Goal: Communication & Community: Answer question/provide support

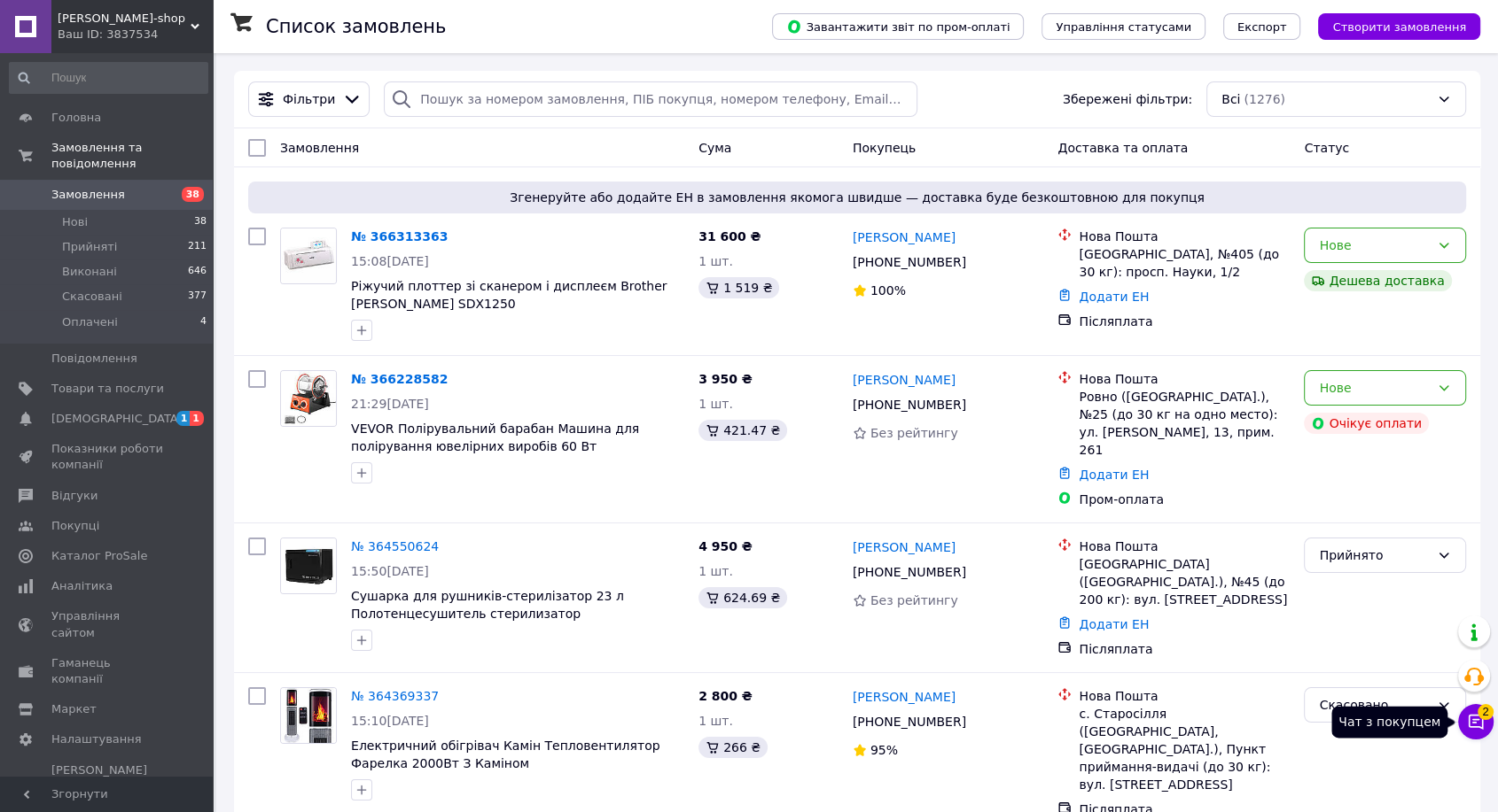
click at [1474, 722] on icon at bounding box center [1475, 721] width 17 height 17
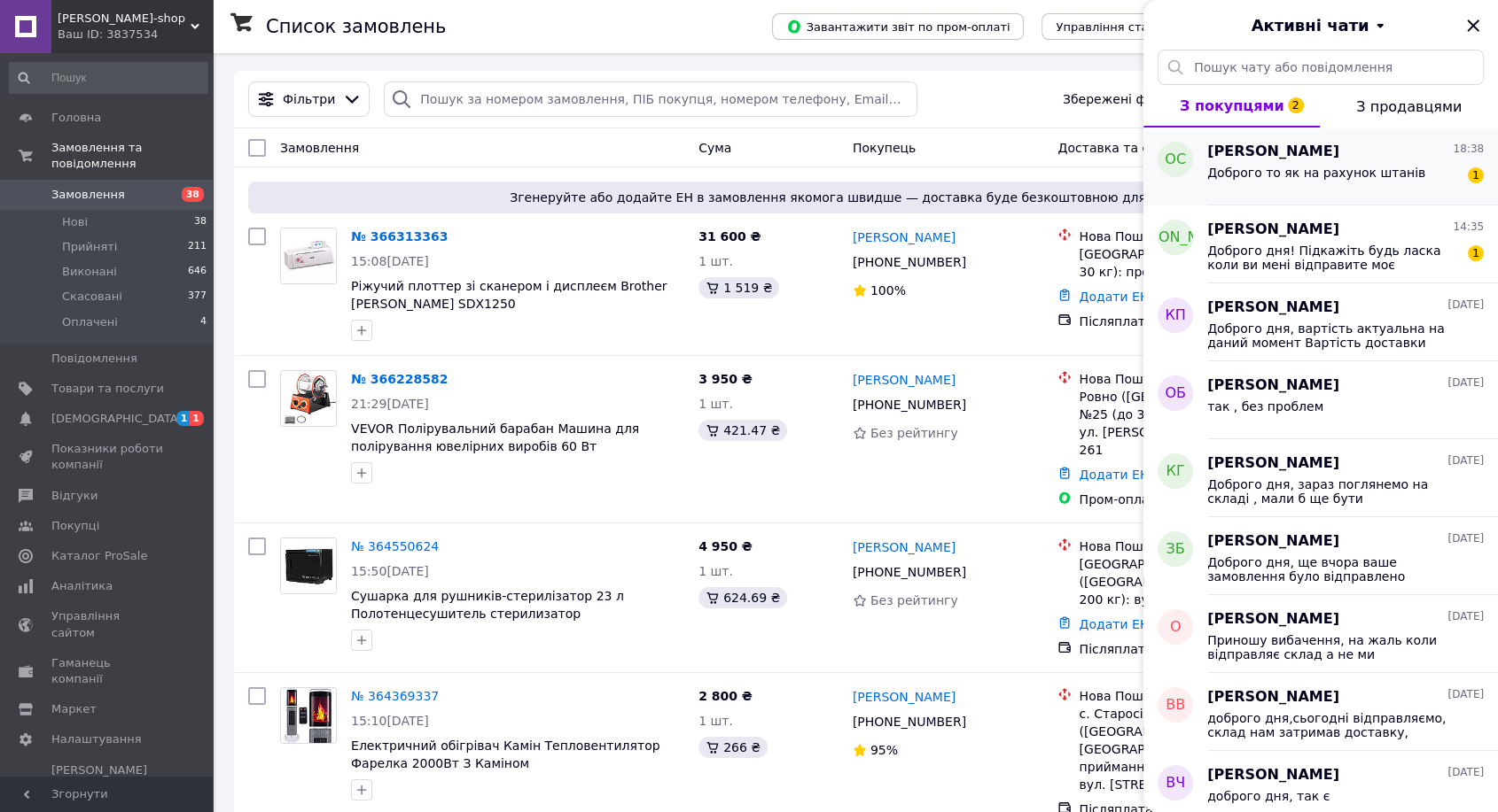
click at [1322, 172] on span "Доброго то як на рахунок штанів" at bounding box center [1316, 172] width 218 height 14
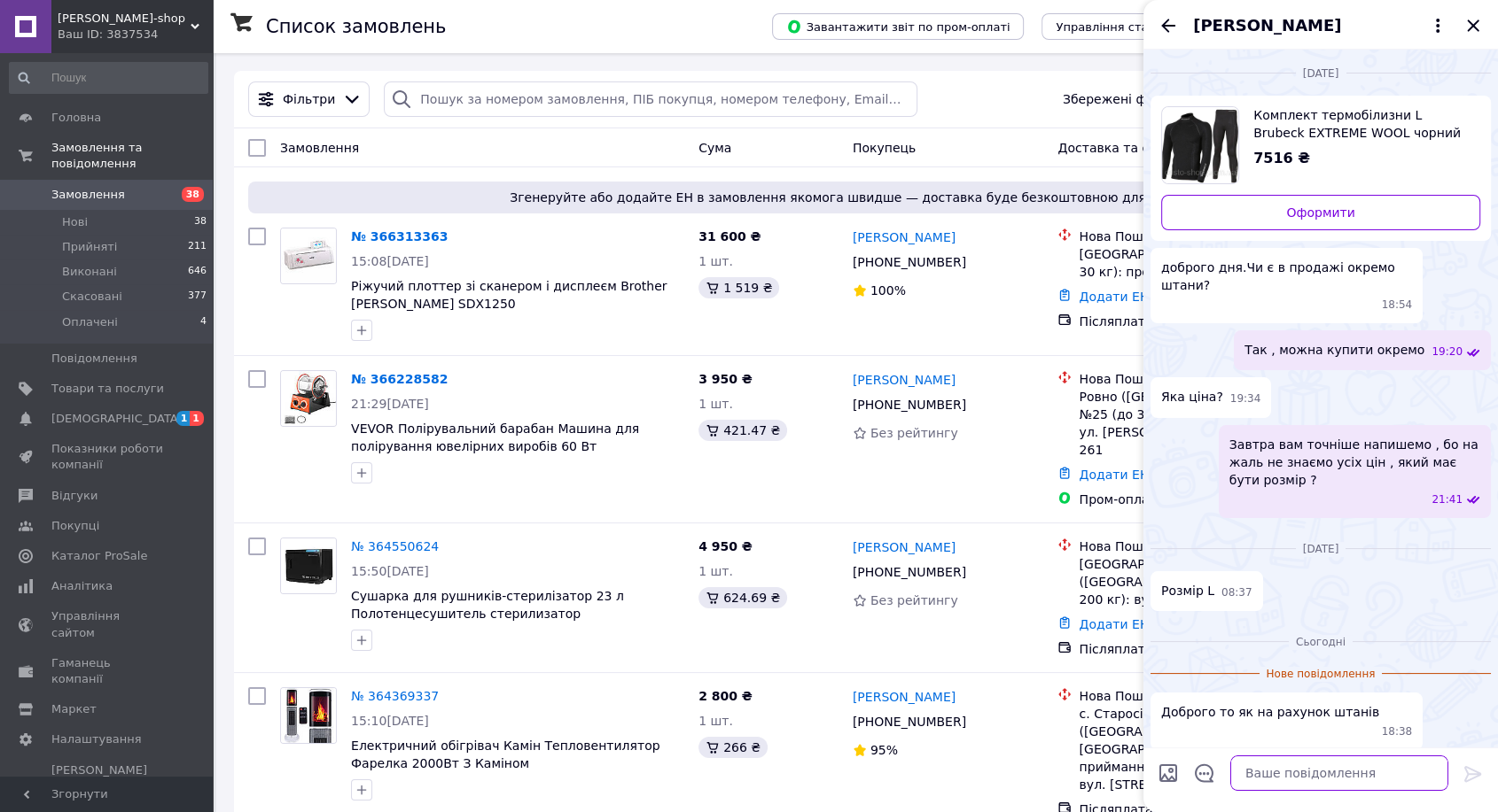
click at [1323, 773] on textarea at bounding box center [1339, 773] width 218 height 36
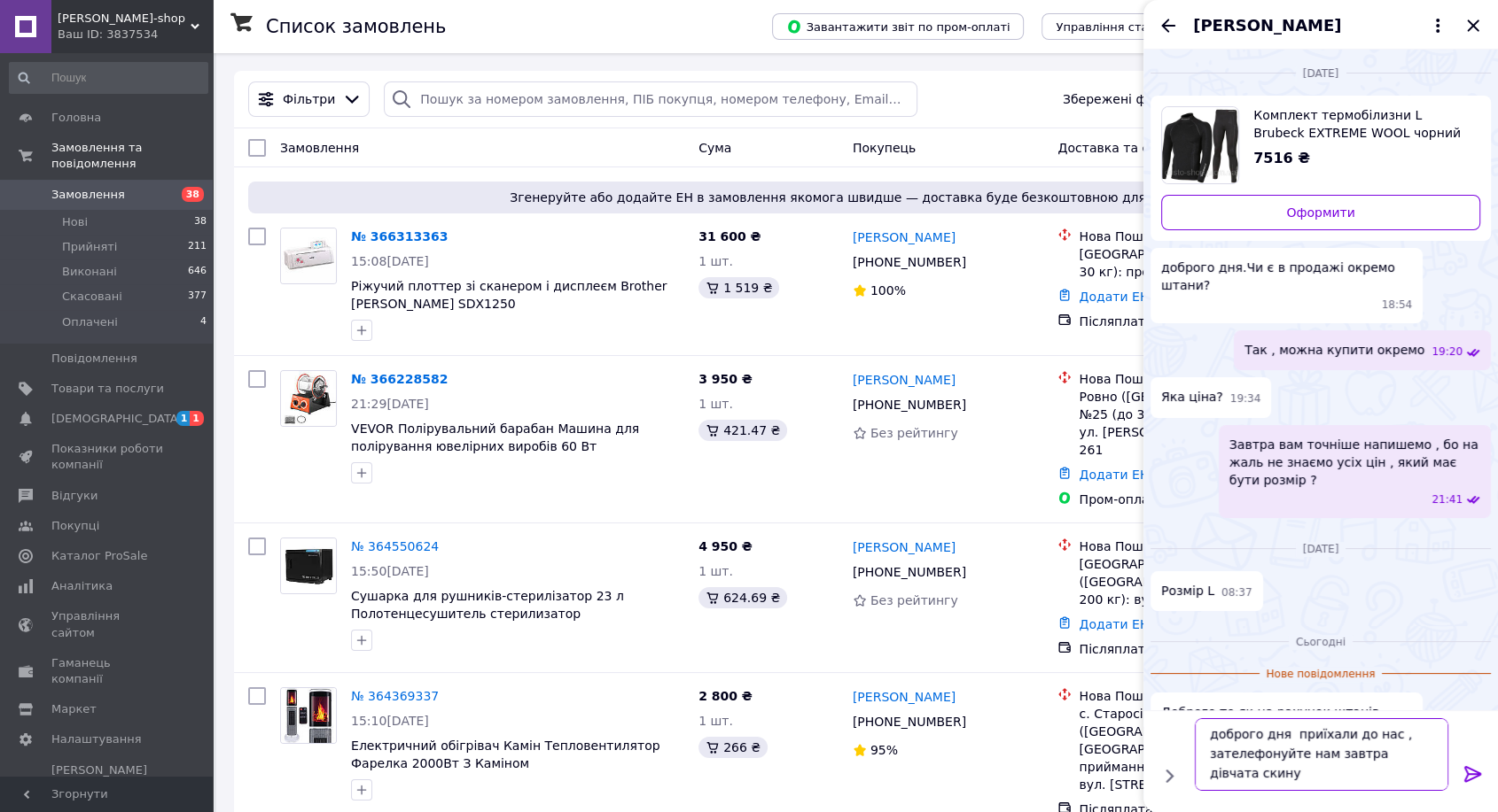
scroll to position [1, 0]
type textarea "доброго дня приїхали до нас , зателефонуйте нам завтра дівчата скинуть вам фото"
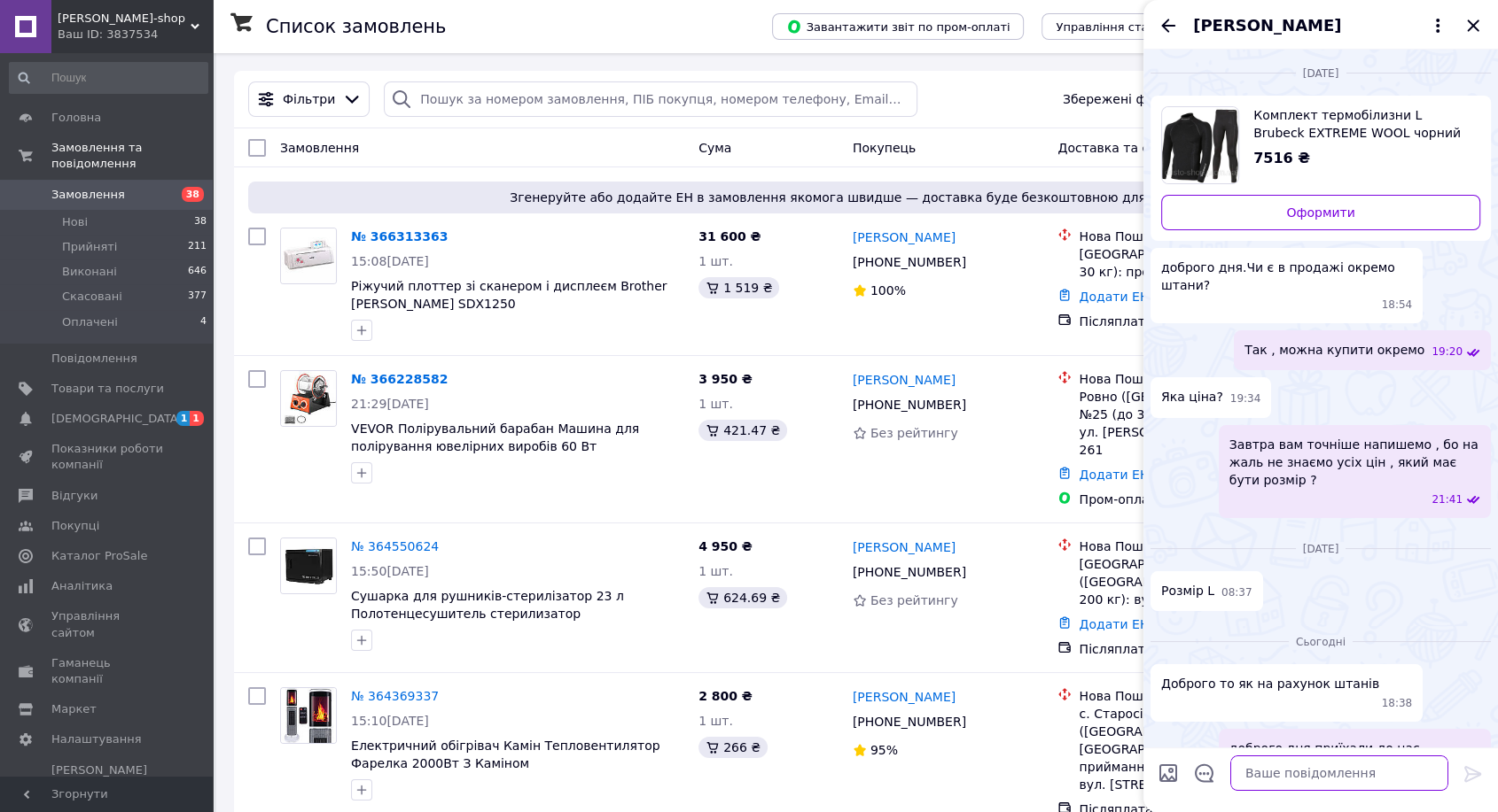
scroll to position [27, 0]
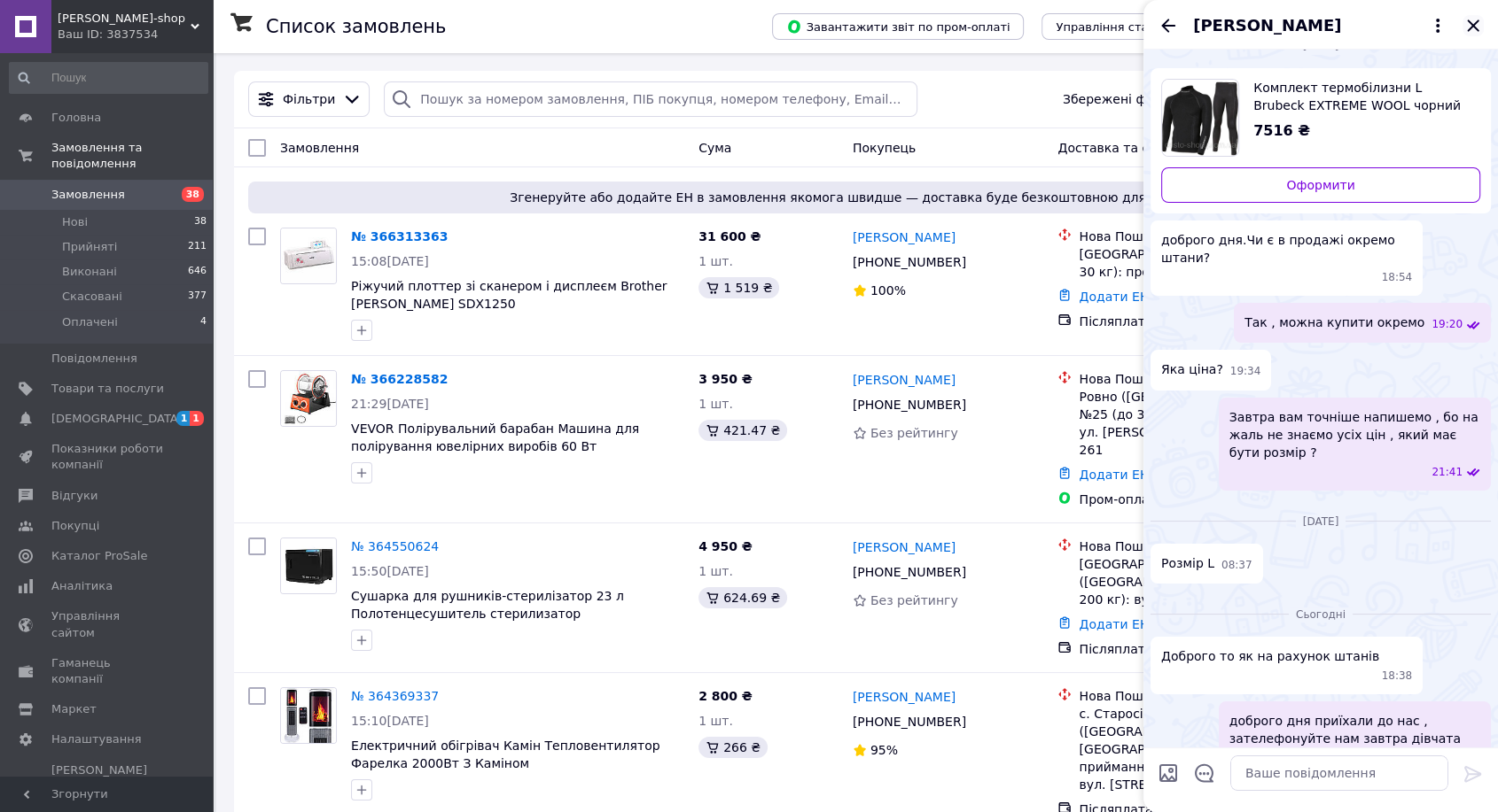
click at [1475, 23] on icon "Закрити" at bounding box center [1472, 25] width 12 height 12
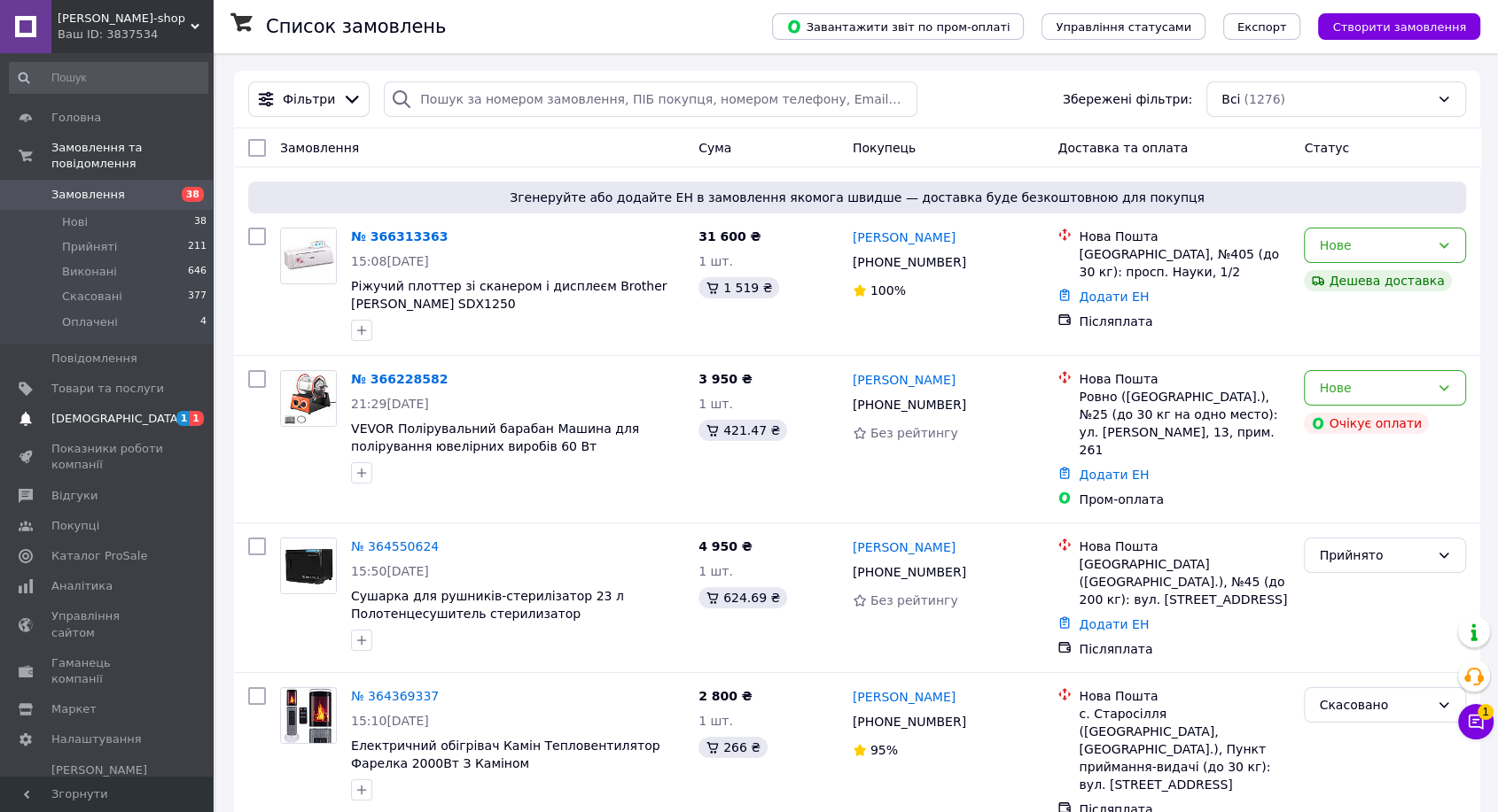
click at [124, 411] on span "[DEMOGRAPHIC_DATA]" at bounding box center [107, 418] width 113 height 16
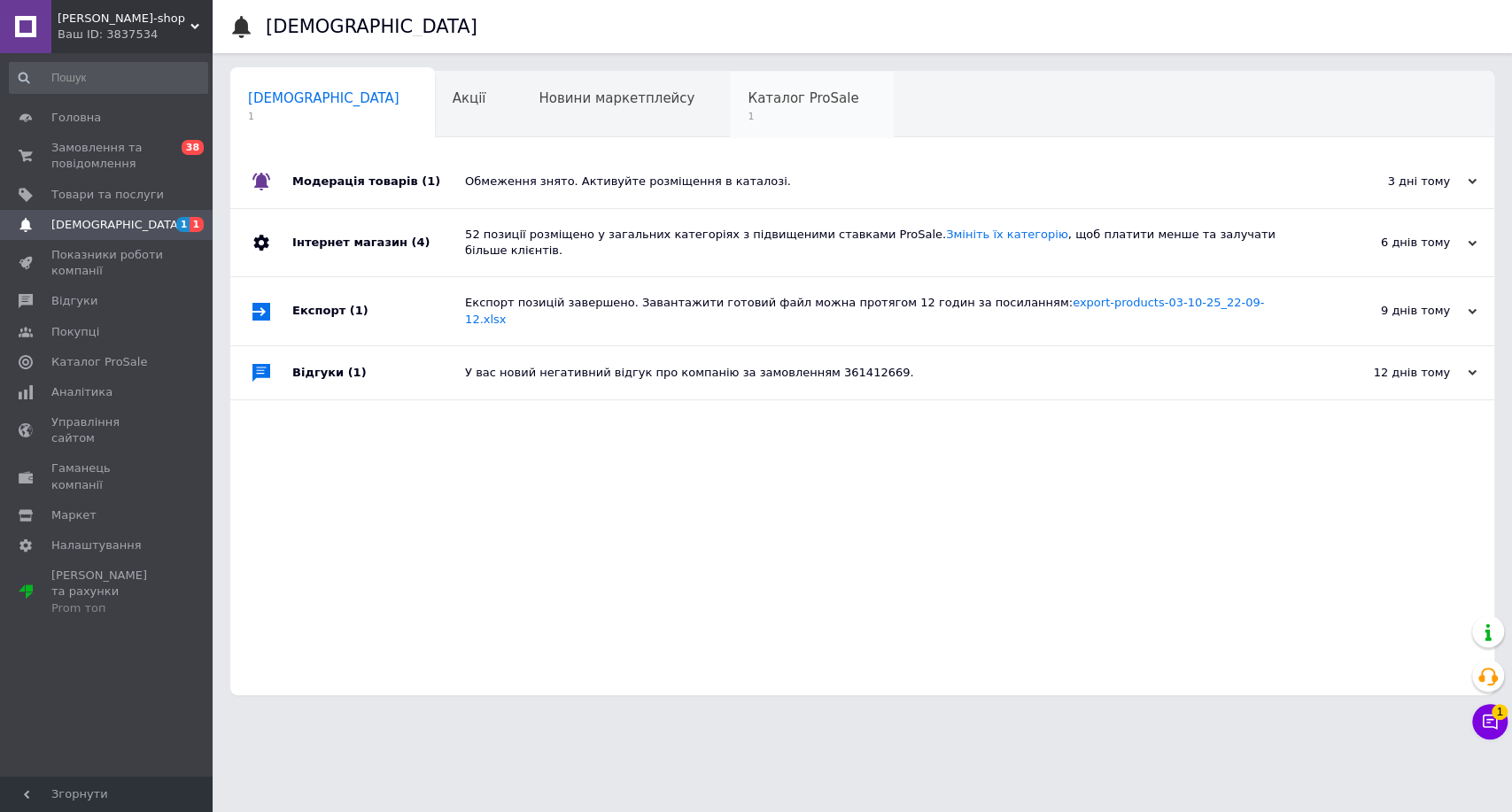
click at [748, 92] on span "Каталог ProSale" at bounding box center [803, 98] width 111 height 16
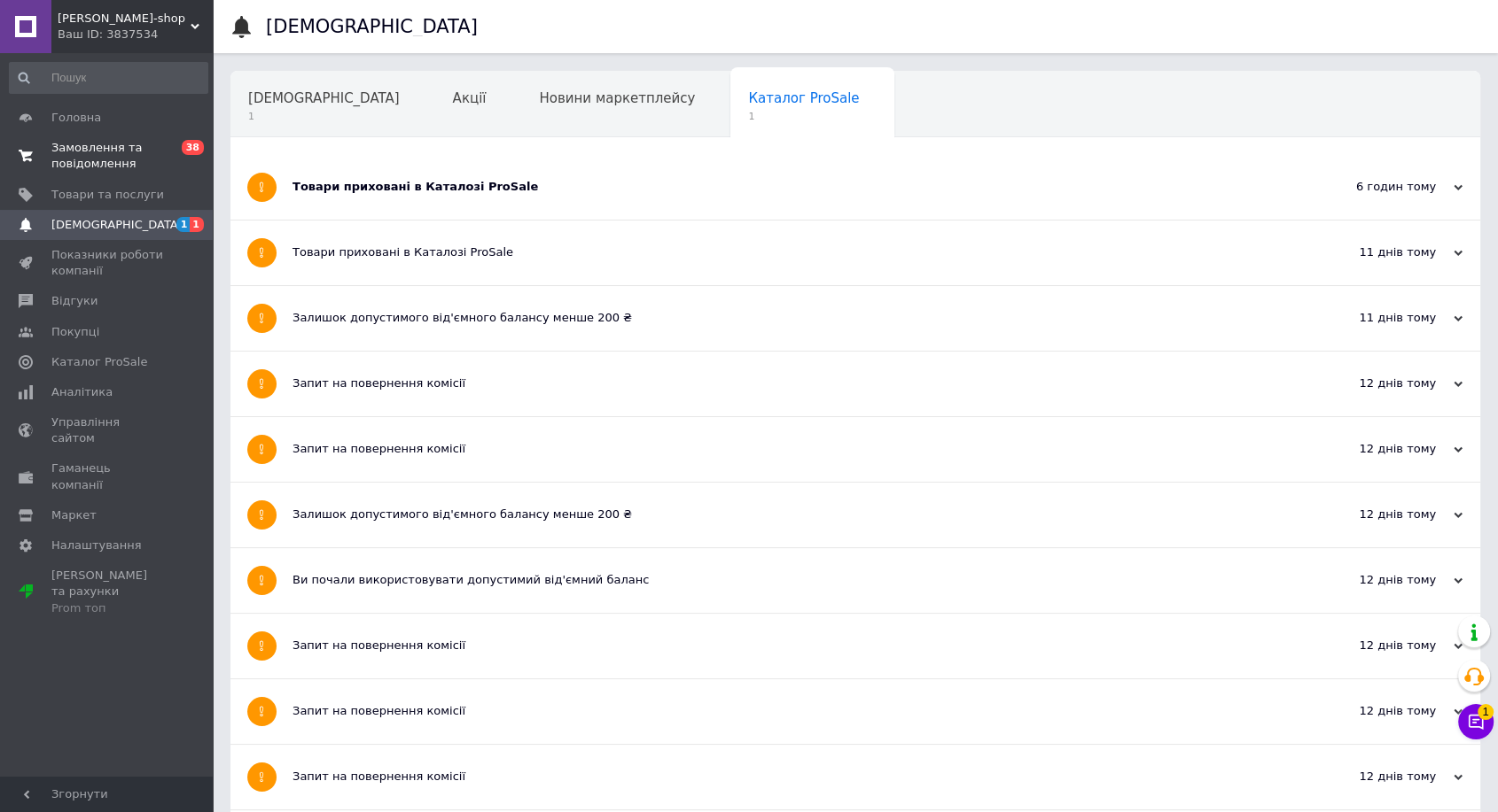
click at [147, 148] on span "Замовлення та повідомлення" at bounding box center [107, 156] width 113 height 32
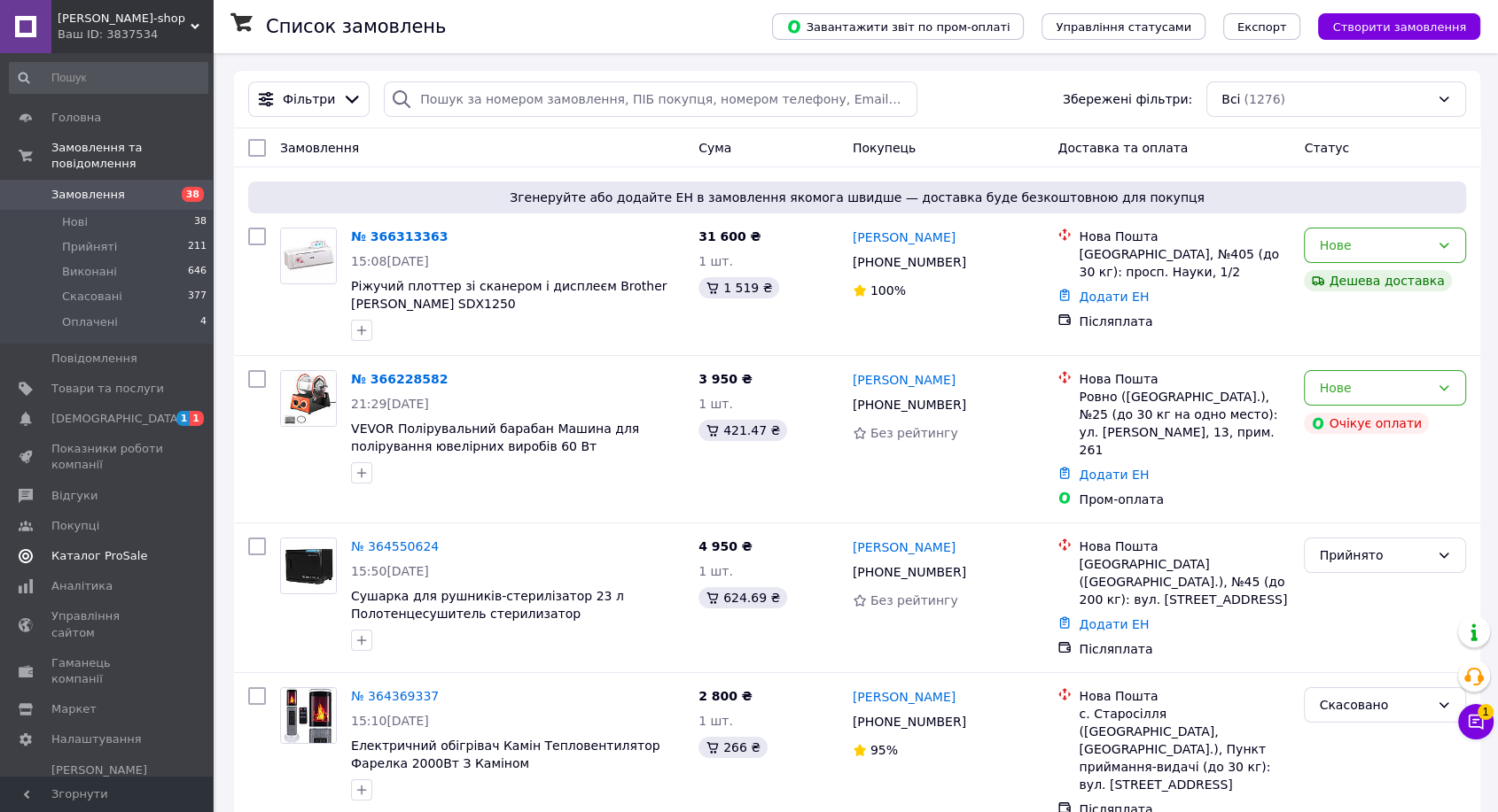
click at [101, 548] on span "Каталог ProSale" at bounding box center [99, 555] width 95 height 16
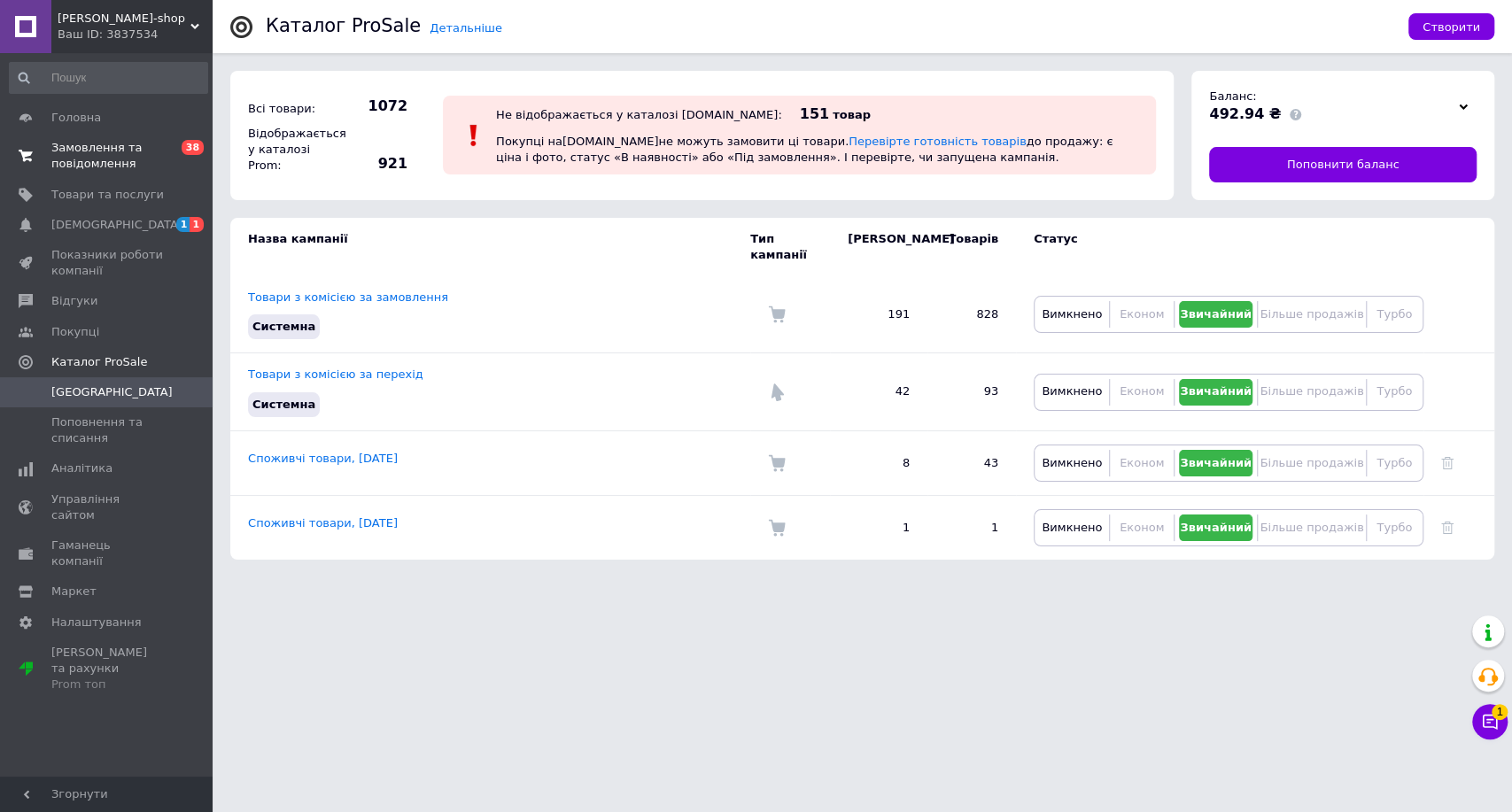
click at [66, 170] on span "Замовлення та повідомлення" at bounding box center [107, 156] width 113 height 32
